Goal: Task Accomplishment & Management: Use online tool/utility

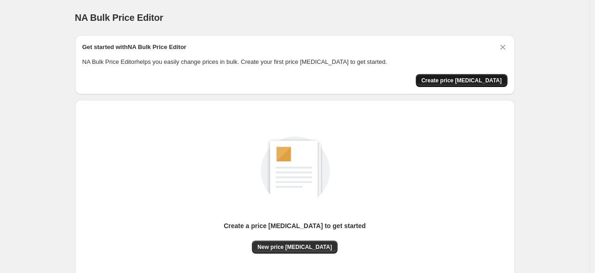
click at [466, 84] on button "Create price [MEDICAL_DATA]" at bounding box center [462, 80] width 92 height 13
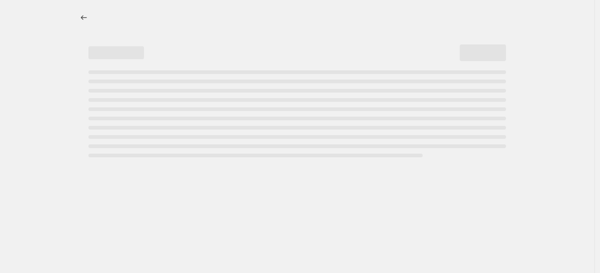
select select "percentage"
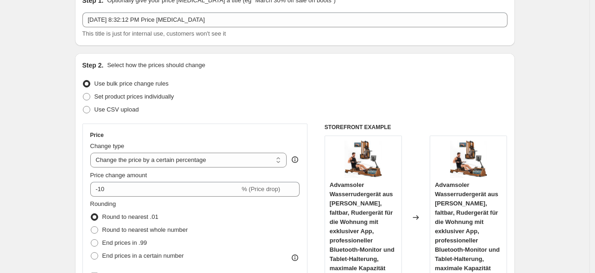
scroll to position [93, 0]
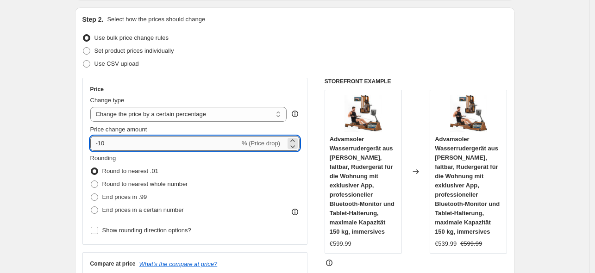
click at [113, 142] on input "-10" at bounding box center [164, 143] width 149 height 15
type input "-1"
type input "-35"
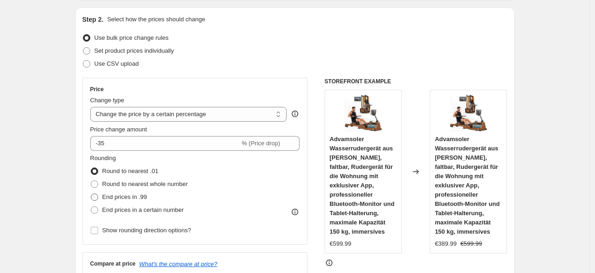
click at [102, 203] on label "End prices in .99" at bounding box center [118, 197] width 57 height 13
click at [91, 194] on input "End prices in .99" at bounding box center [91, 193] width 0 height 0
radio input "true"
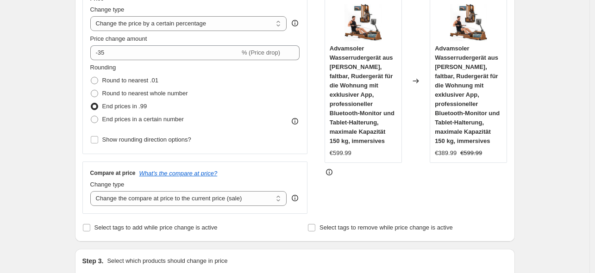
scroll to position [185, 0]
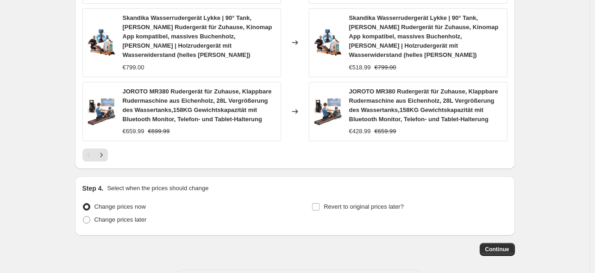
scroll to position [749, 0]
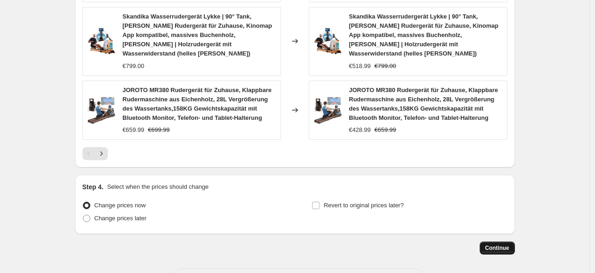
click at [496, 244] on span "Continue" at bounding box center [497, 247] width 24 height 7
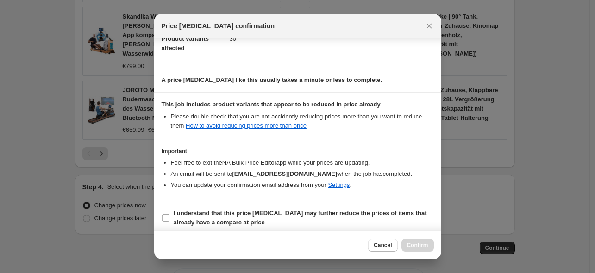
scroll to position [115, 0]
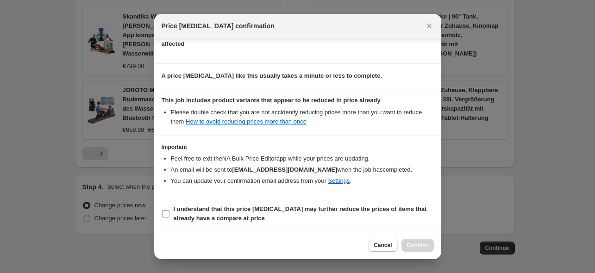
click at [200, 215] on b "I understand that this price [MEDICAL_DATA] may further reduce the prices of it…" at bounding box center [300, 213] width 253 height 16
click at [169, 215] on input "I understand that this price [MEDICAL_DATA] may further reduce the prices of it…" at bounding box center [165, 213] width 7 height 7
checkbox input "true"
click at [429, 240] on button "Confirm" at bounding box center [417, 245] width 32 height 13
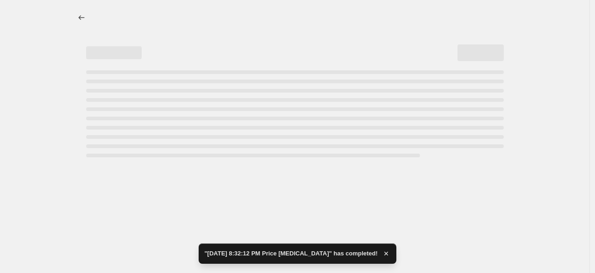
select select "percentage"
